Goal: Information Seeking & Learning: Learn about a topic

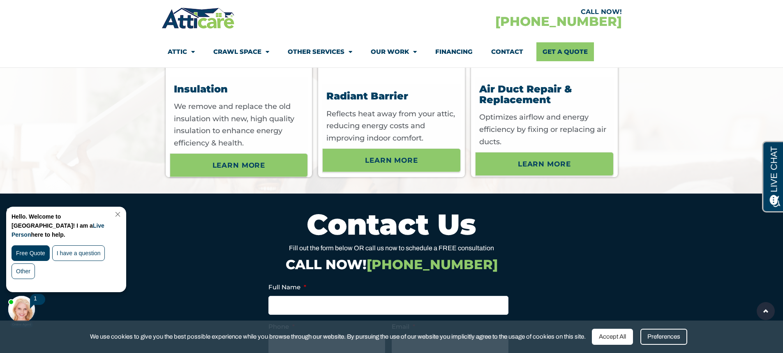
scroll to position [3164, 0]
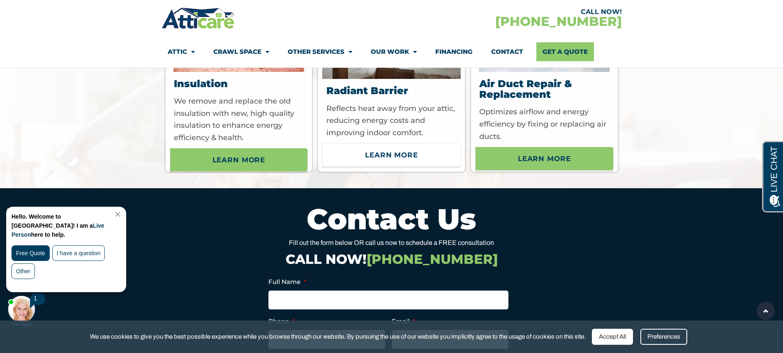
click at [382, 162] on span "Learn More" at bounding box center [391, 155] width 53 height 14
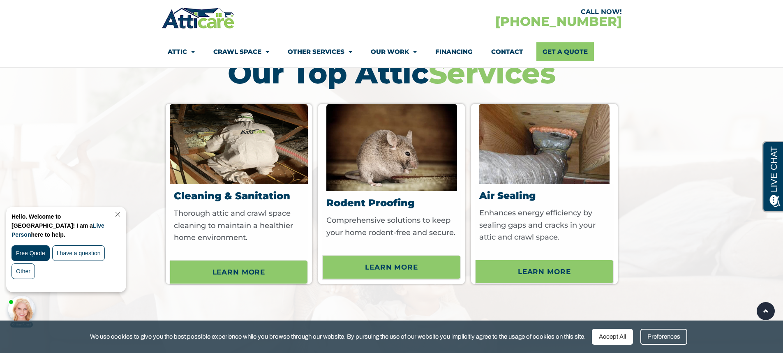
scroll to position [3041, 0]
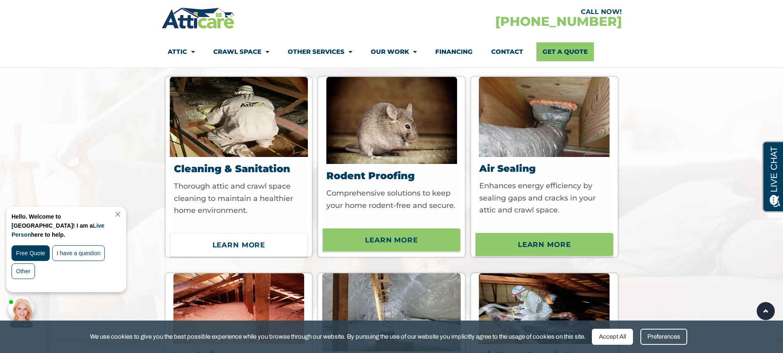
click at [232, 248] on span "Learn More" at bounding box center [238, 245] width 53 height 14
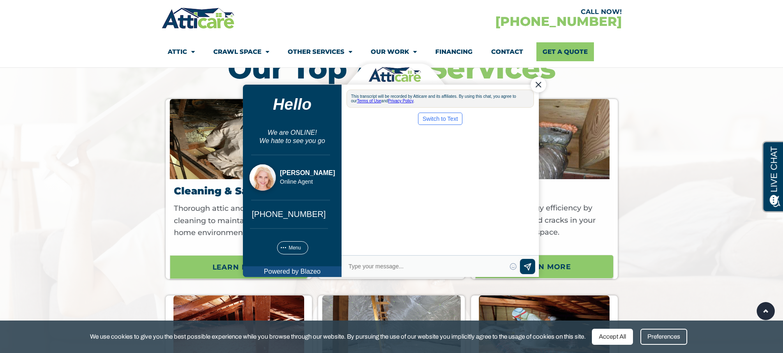
scroll to position [3034, 0]
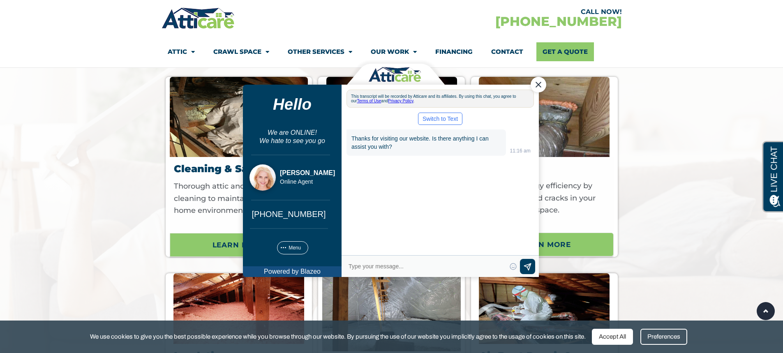
click at [539, 83] on div "Close Chat" at bounding box center [538, 84] width 16 height 16
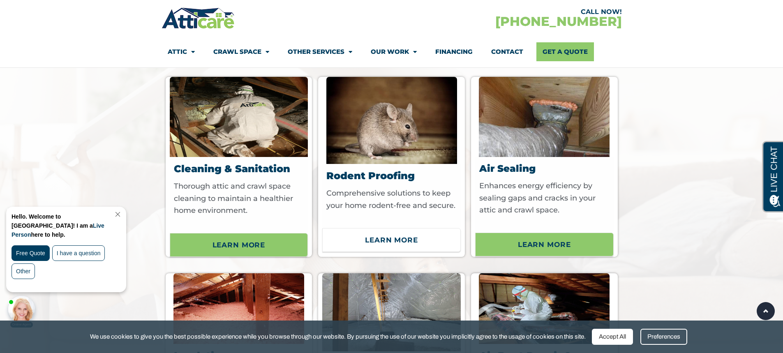
click at [374, 245] on span "Learn More" at bounding box center [391, 240] width 53 height 14
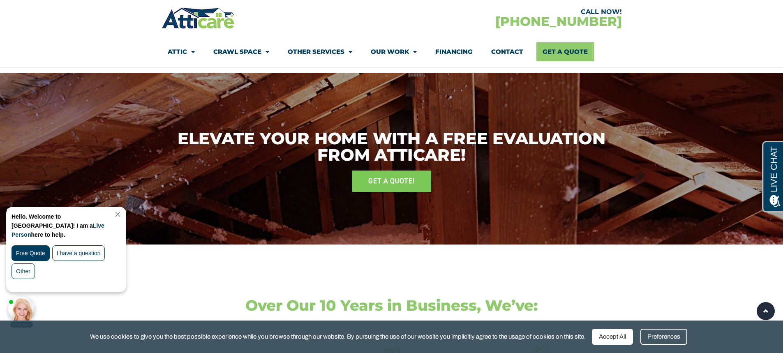
scroll to position [1315, 0]
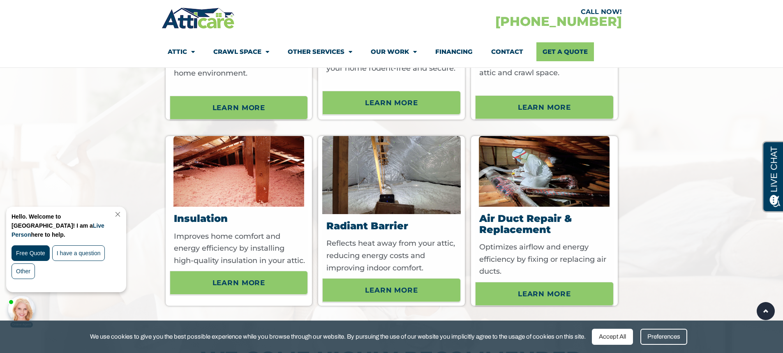
scroll to position [3205, 0]
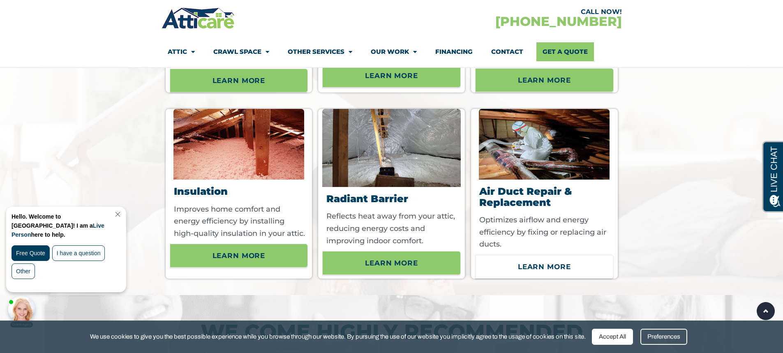
click at [549, 269] on span "Learn More" at bounding box center [544, 267] width 53 height 14
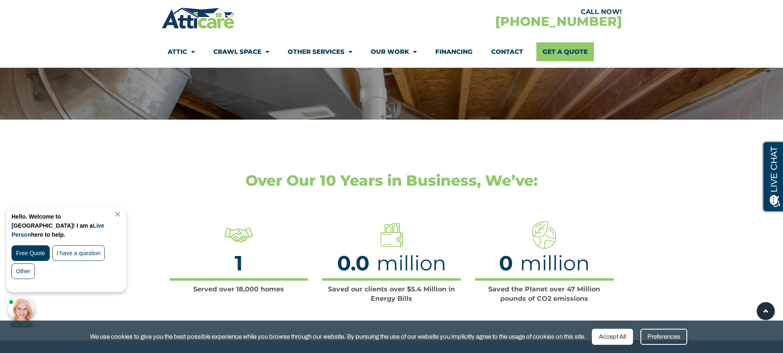
scroll to position [1274, 0]
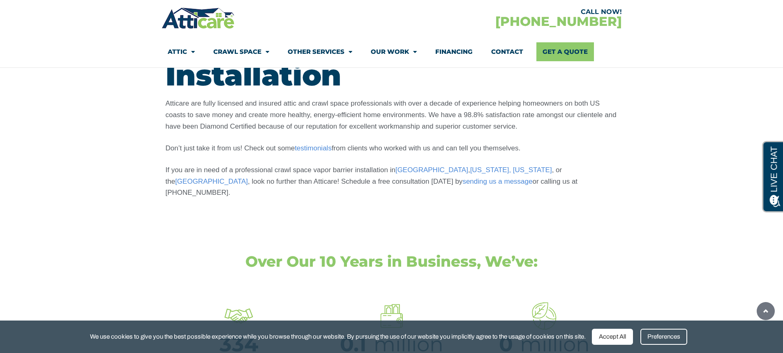
scroll to position [2319, 0]
